Goal: Transaction & Acquisition: Purchase product/service

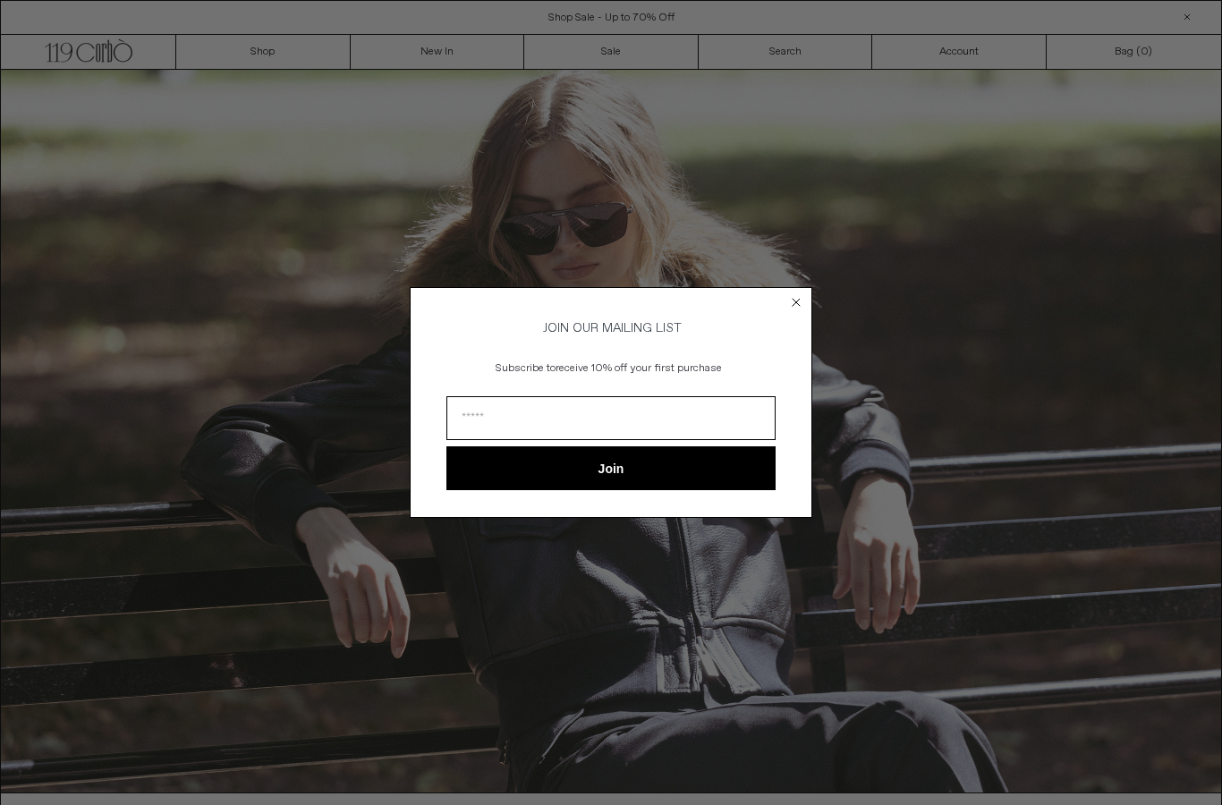
click at [812, 292] on form "JOIN OUR MAILING LIST Subscribe to receive 10% off your first purchase Join ***…" at bounding box center [611, 402] width 403 height 231
click at [799, 299] on icon "Close dialog" at bounding box center [796, 302] width 7 height 7
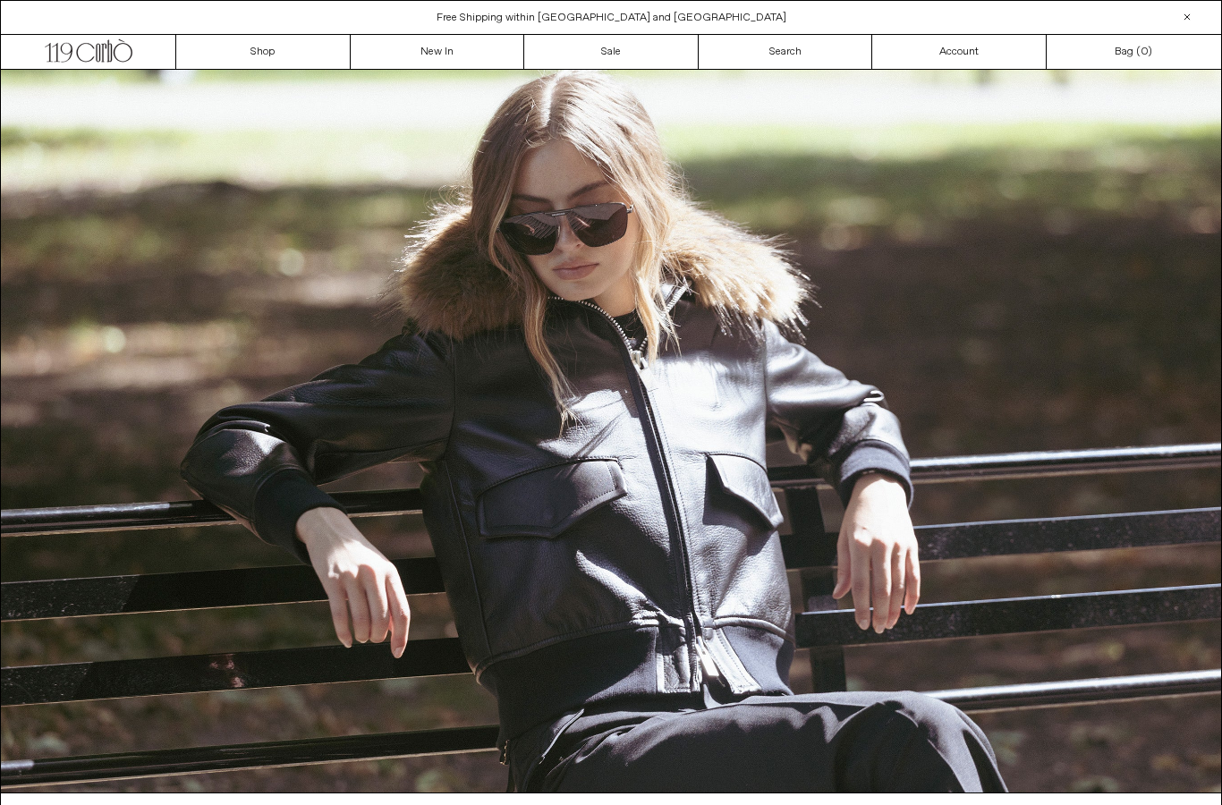
click at [450, 46] on link "New In" at bounding box center [438, 52] width 174 height 34
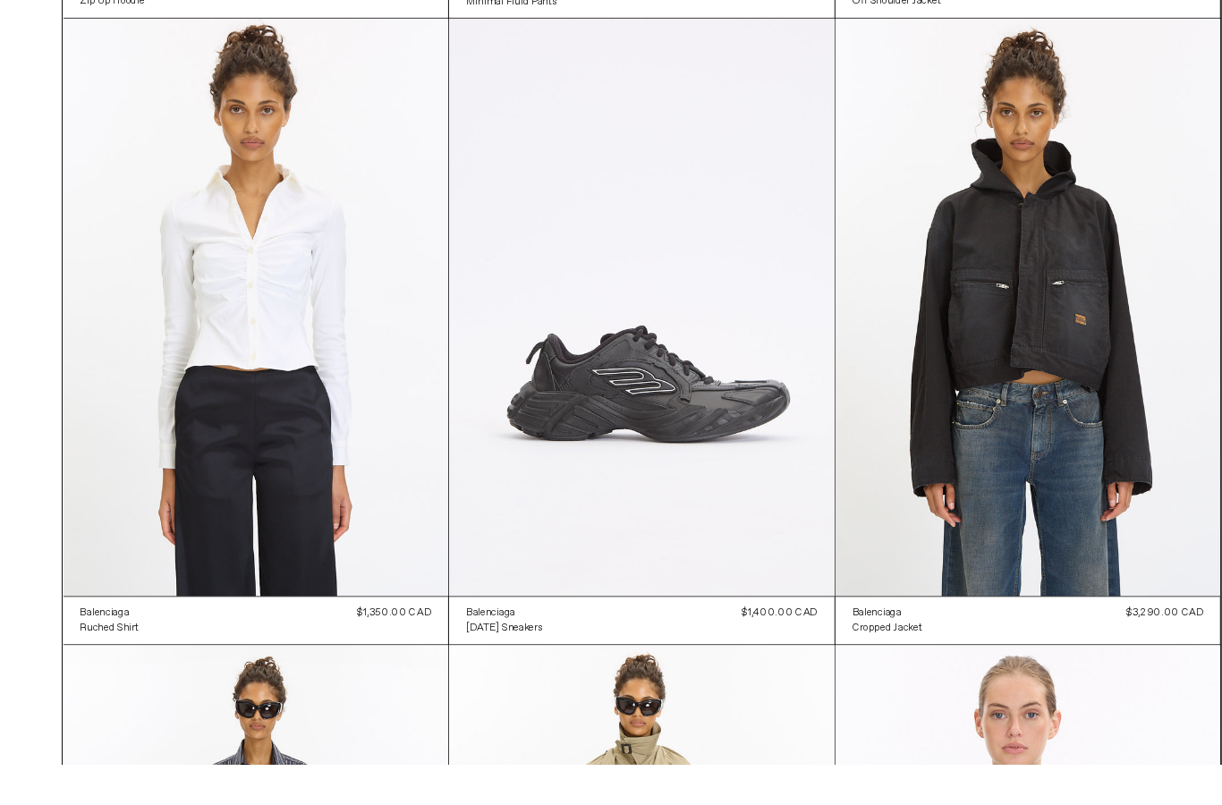
scroll to position [4752, 0]
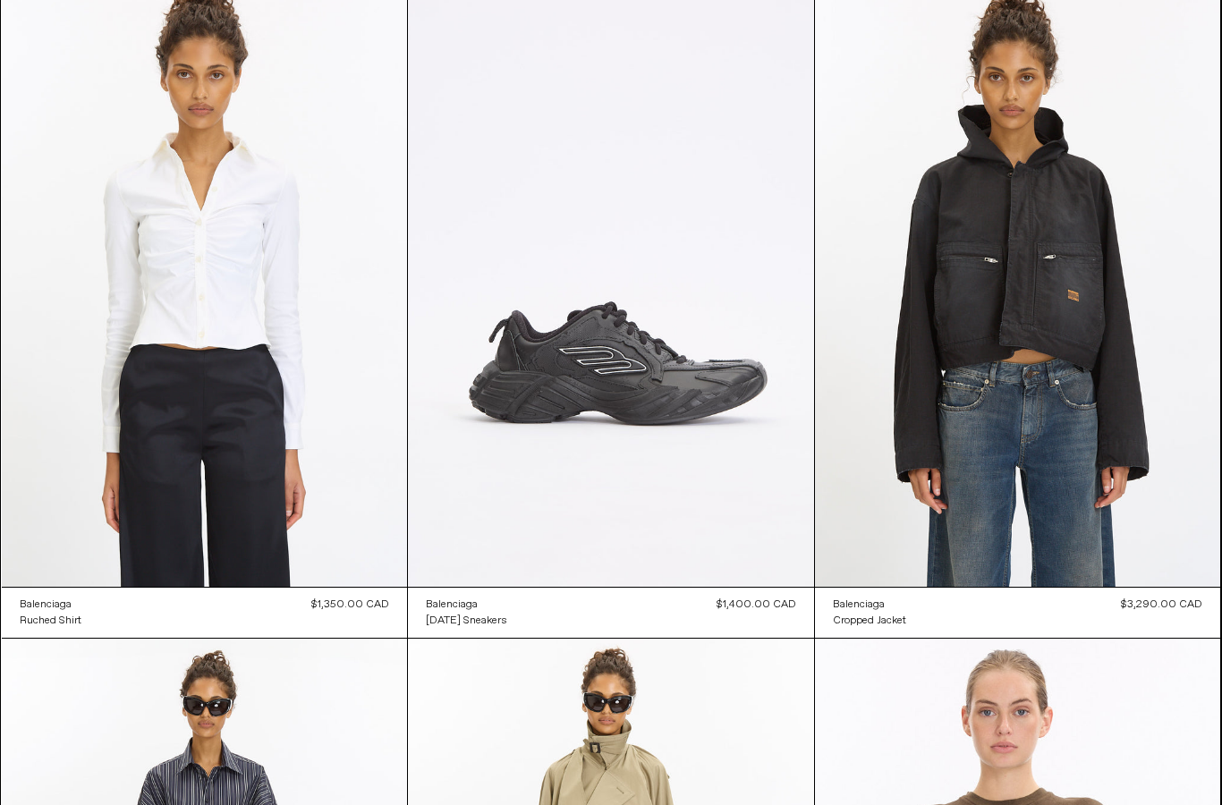
click at [315, 278] on at bounding box center [205, 283] width 406 height 608
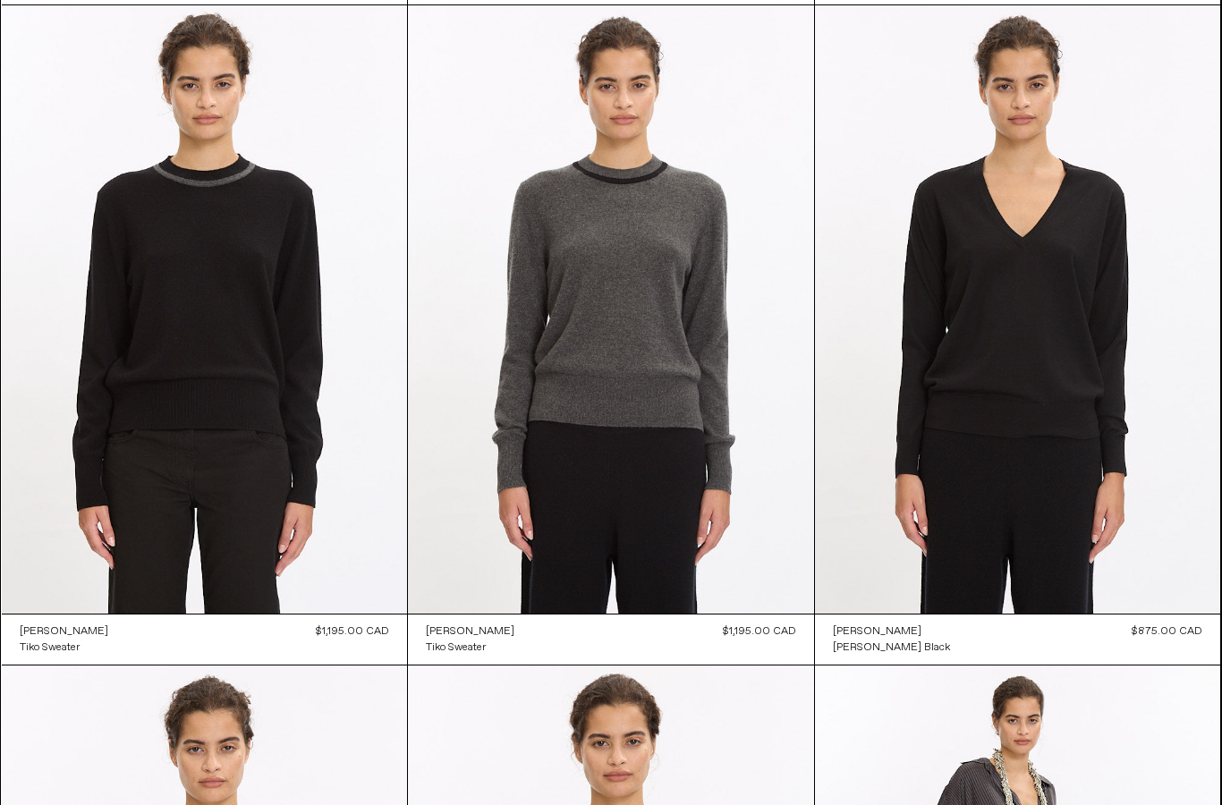
scroll to position [21906, 0]
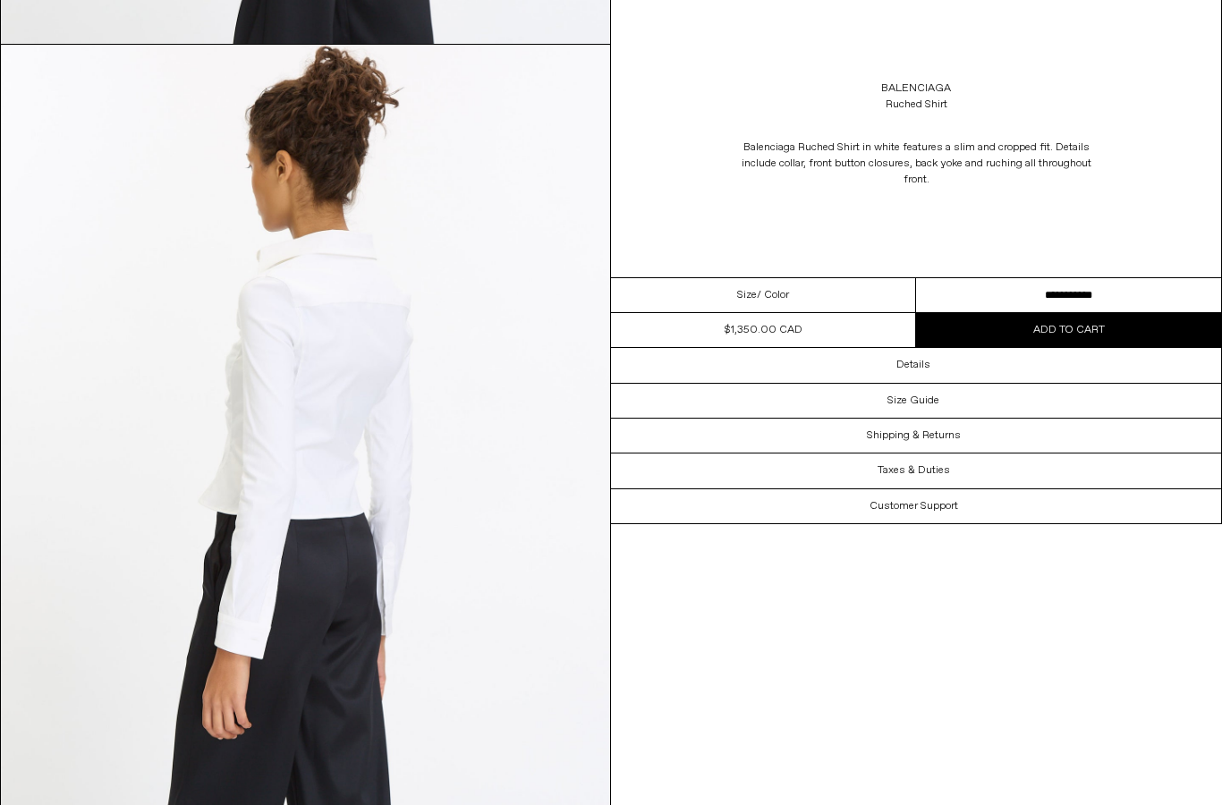
scroll to position [2321, 0]
